Goal: Transaction & Acquisition: Purchase product/service

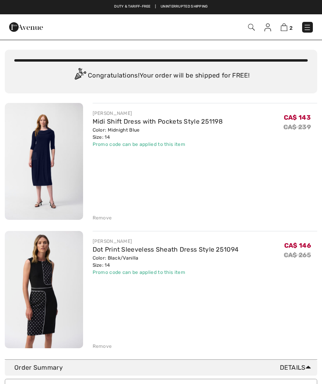
scroll to position [15, 0]
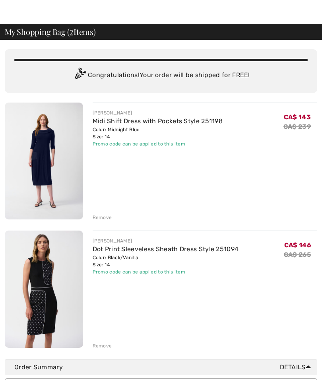
click at [53, 152] on img at bounding box center [44, 161] width 78 height 117
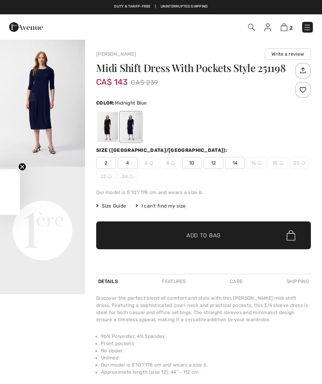
checkbox input "true"
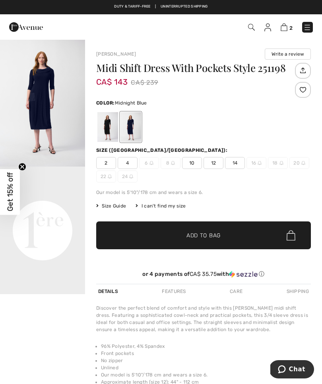
click at [124, 85] on span "CA$ 143" at bounding box center [111, 77] width 31 height 17
click at [45, 96] on img "1 / 1" at bounding box center [42, 103] width 85 height 128
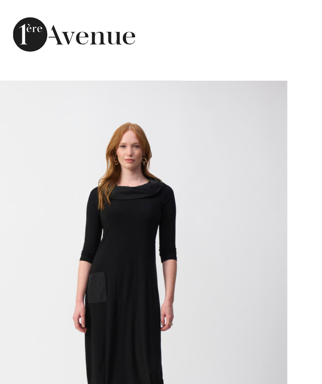
checkbox input "true"
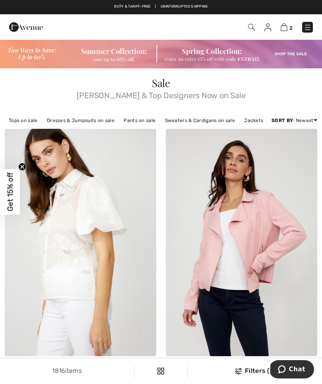
click at [284, 27] on img at bounding box center [284, 27] width 7 height 8
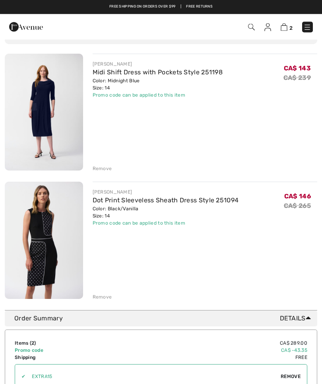
scroll to position [62, 0]
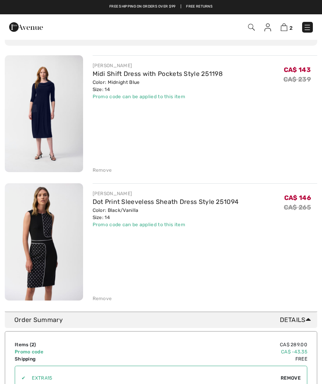
click at [105, 169] on div "Remove" at bounding box center [102, 170] width 19 height 7
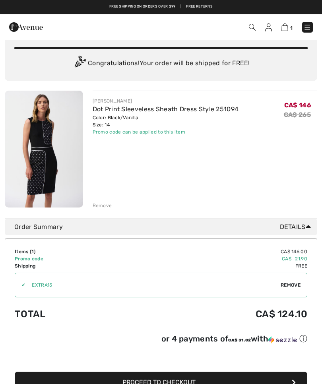
scroll to position [0, 0]
